Goal: Task Accomplishment & Management: Complete application form

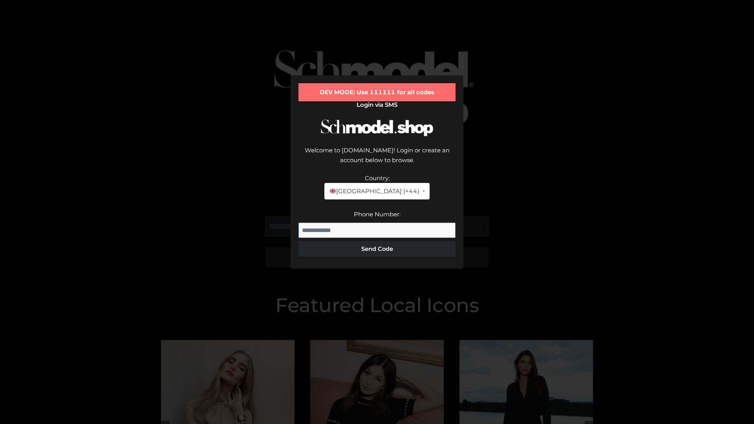
click at [377, 223] on input "Phone Number:" at bounding box center [376, 231] width 157 height 16
type input "**********"
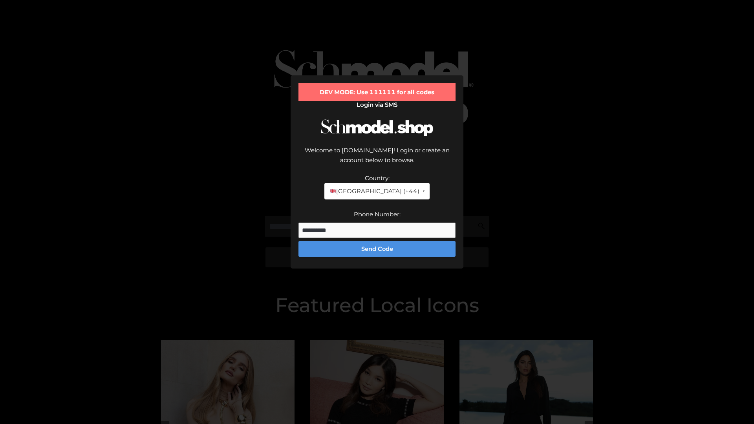
click at [377, 241] on button "Send Code" at bounding box center [376, 249] width 157 height 16
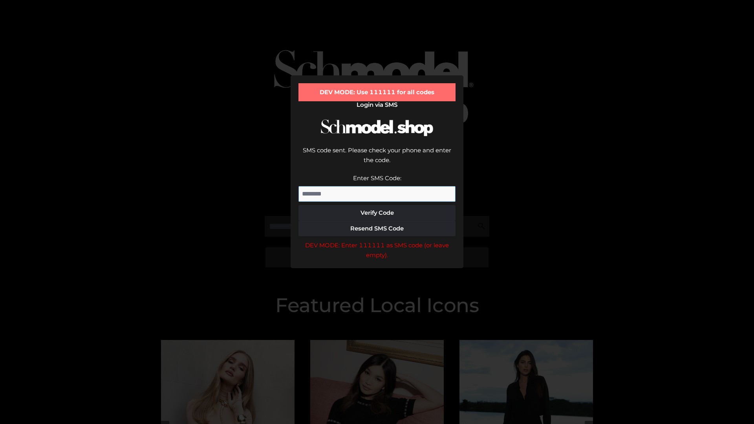
click at [377, 186] on input "Enter SMS Code:" at bounding box center [376, 194] width 157 height 16
type input "******"
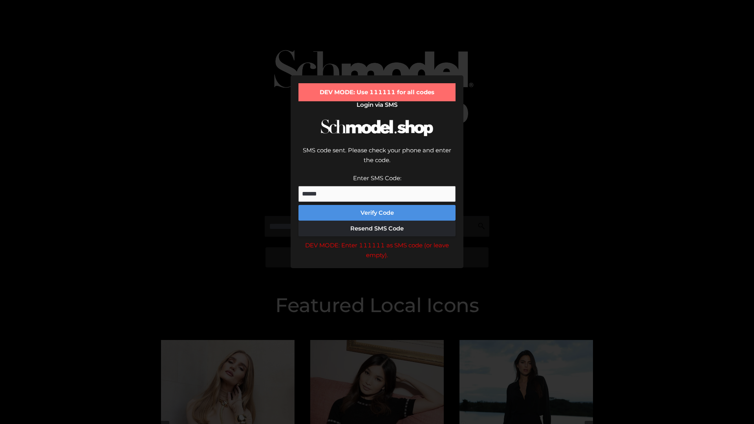
click at [377, 205] on button "Verify Code" at bounding box center [376, 213] width 157 height 16
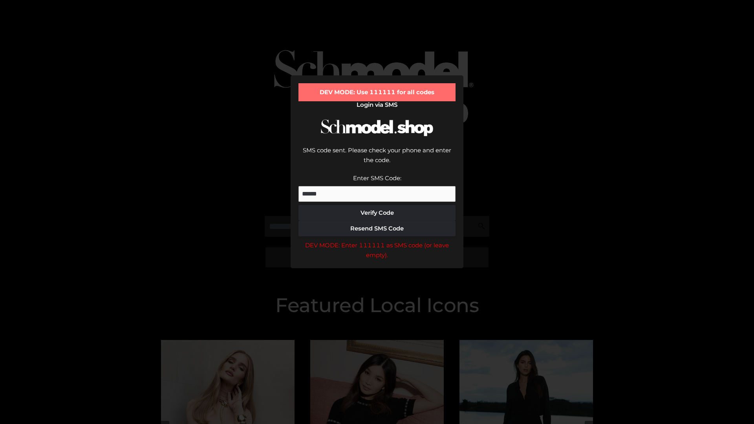
click at [377, 240] on div "DEV MODE: Enter 111111 as SMS code (or leave empty)." at bounding box center [376, 250] width 157 height 20
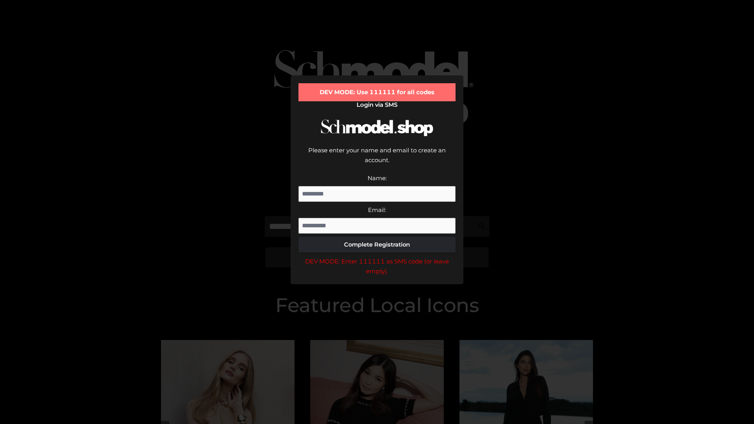
click at [377, 256] on div "DEV MODE: Enter 111111 as SMS code (or leave empty)." at bounding box center [376, 266] width 157 height 20
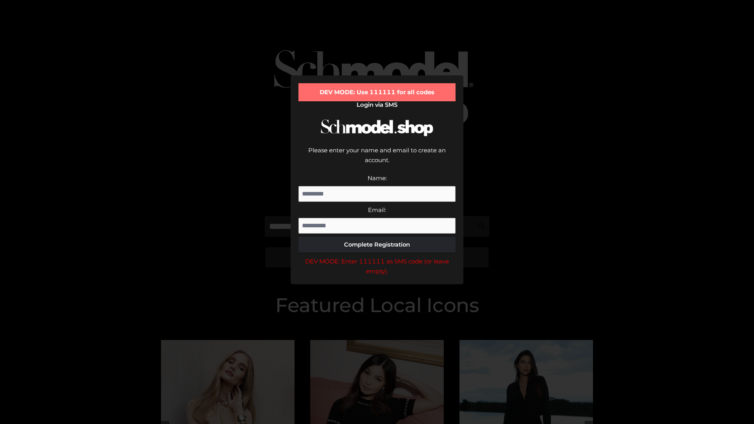
click at [377, 256] on div "DEV MODE: Enter 111111 as SMS code (or leave empty)." at bounding box center [376, 266] width 157 height 20
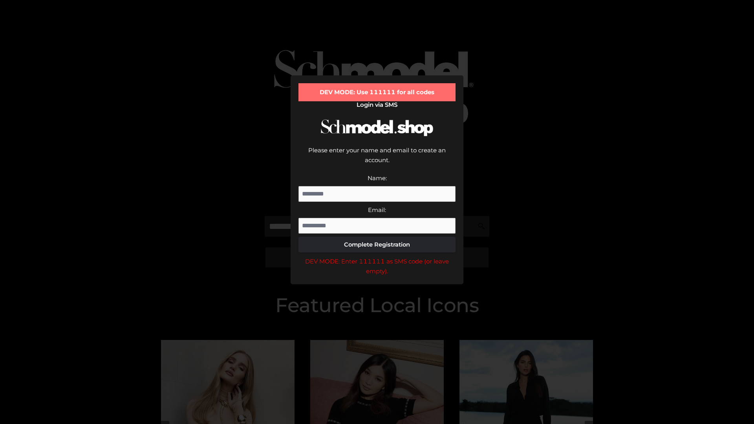
click at [377, 256] on div "DEV MODE: Enter 111111 as SMS code (or leave empty)." at bounding box center [376, 266] width 157 height 20
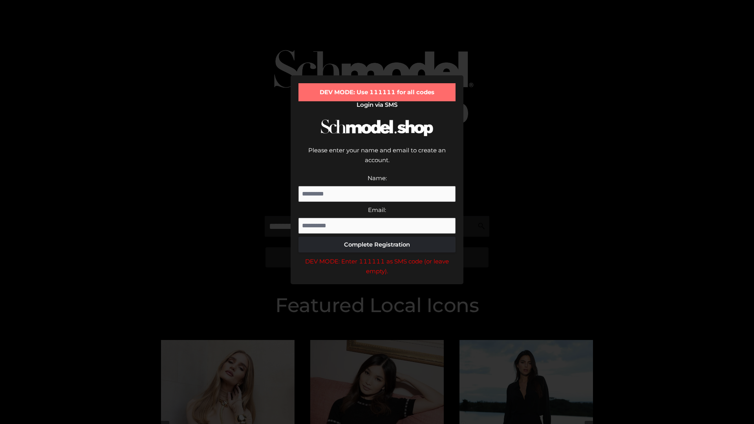
click at [377, 256] on div "DEV MODE: Enter 111111 as SMS code (or leave empty)." at bounding box center [376, 266] width 157 height 20
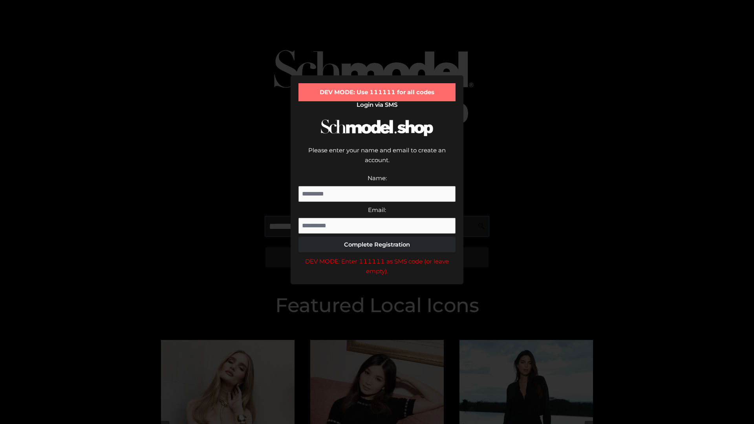
scroll to position [0, 12]
click at [377, 256] on div "DEV MODE: Enter 111111 as SMS code (or leave empty)." at bounding box center [376, 266] width 157 height 20
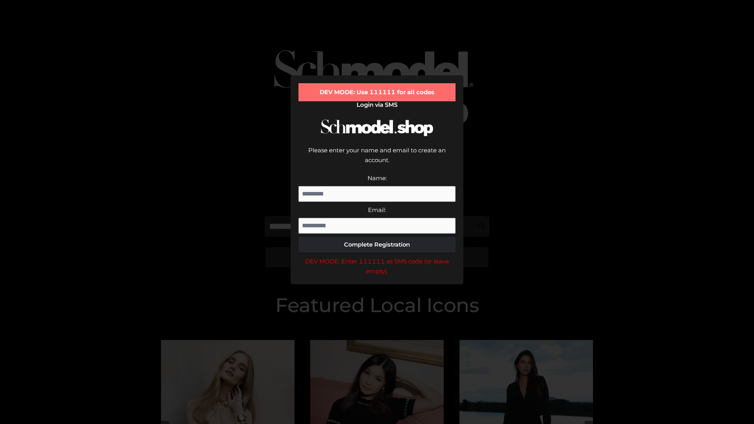
click at [377, 256] on div "DEV MODE: Enter 111111 as SMS code (or leave empty)." at bounding box center [376, 266] width 157 height 20
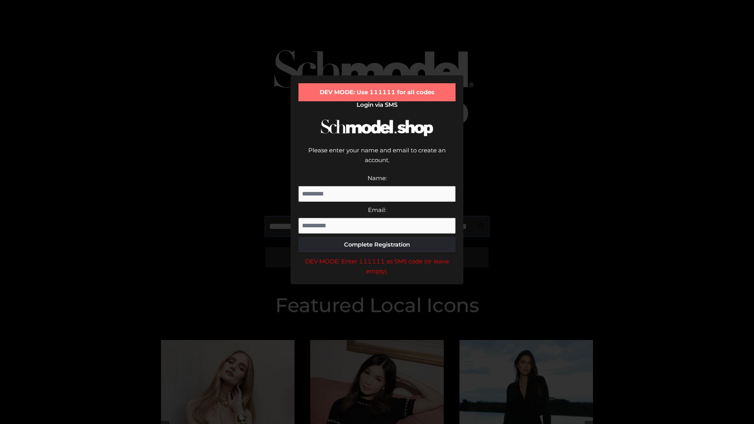
scroll to position [0, 57]
click at [377, 256] on div "DEV MODE: Enter 111111 as SMS code (or leave empty)." at bounding box center [376, 266] width 157 height 20
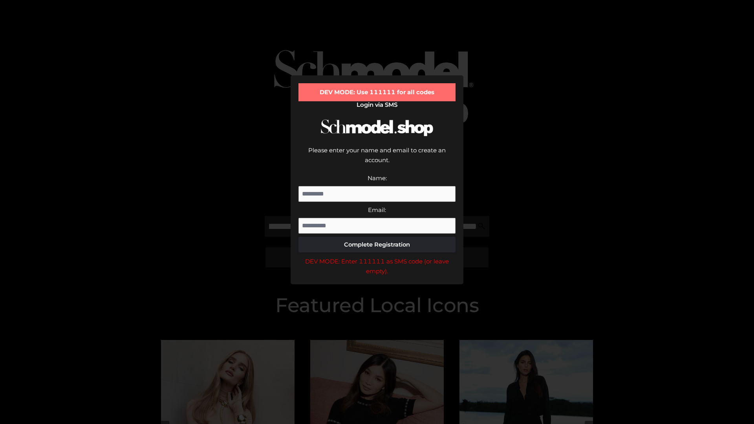
click at [377, 256] on div "DEV MODE: Enter 111111 as SMS code (or leave empty)." at bounding box center [376, 266] width 157 height 20
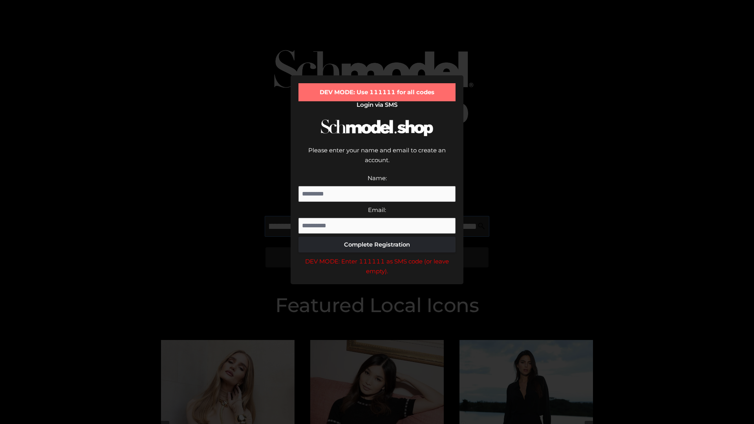
scroll to position [0, 105]
click at [377, 256] on div "DEV MODE: Enter 111111 as SMS code (or leave empty)." at bounding box center [376, 266] width 157 height 20
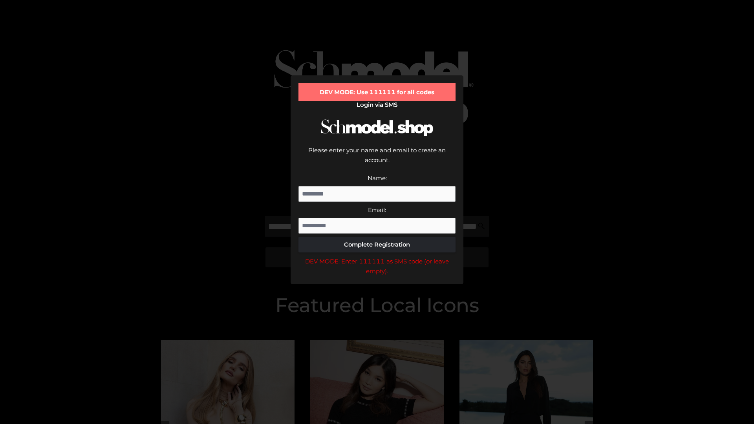
click at [377, 256] on div "DEV MODE: Enter 111111 as SMS code (or leave empty)." at bounding box center [376, 266] width 157 height 20
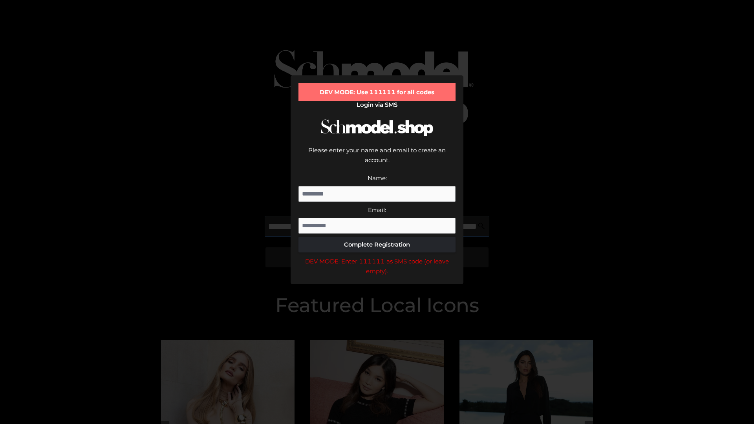
scroll to position [0, 154]
click at [377, 256] on div "DEV MODE: Enter 111111 as SMS code (or leave empty)." at bounding box center [376, 266] width 157 height 20
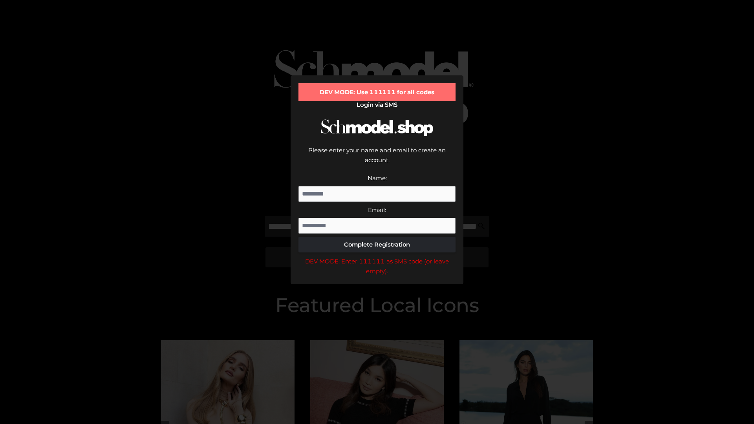
click at [377, 256] on div "DEV MODE: Enter 111111 as SMS code (or leave empty)." at bounding box center [376, 266] width 157 height 20
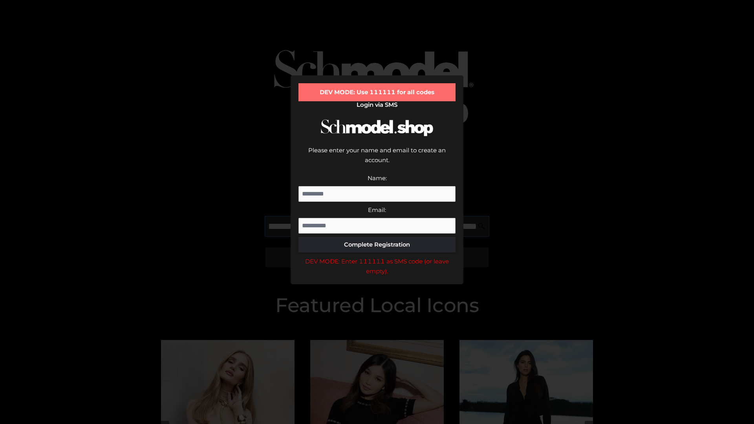
scroll to position [0, 199]
click at [377, 256] on div "DEV MODE: Enter 111111 as SMS code (or leave empty)." at bounding box center [376, 266] width 157 height 20
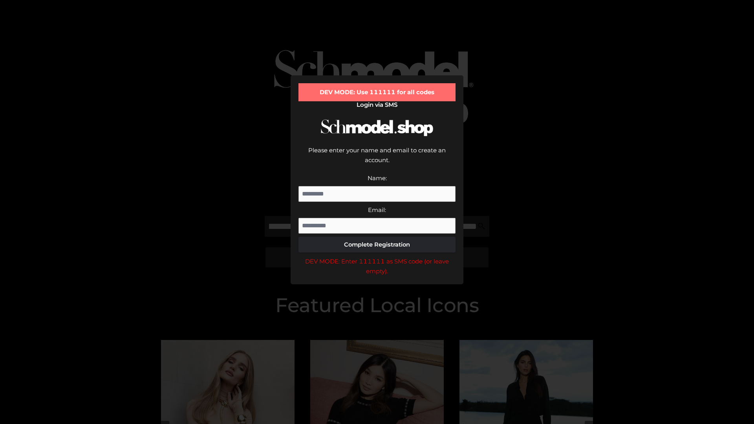
click at [377, 256] on div "DEV MODE: Enter 111111 as SMS code (or leave empty)." at bounding box center [376, 266] width 157 height 20
type input "**********"
